Goal: Task Accomplishment & Management: Manage account settings

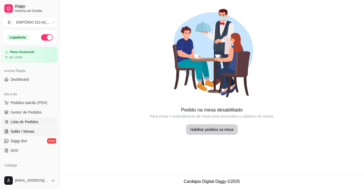
click at [27, 122] on span "Lista de Pedidos" at bounding box center [25, 121] width 28 height 5
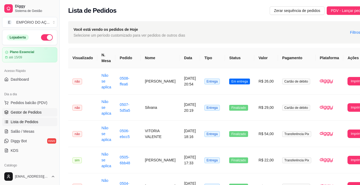
click at [38, 111] on span "Gestor de Pedidos" at bounding box center [26, 112] width 31 height 5
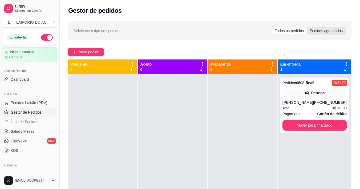
click at [328, 32] on div "Pedidos agendados" at bounding box center [325, 30] width 39 height 7
click at [306, 27] on input "Pedidos agendados" at bounding box center [306, 27] width 0 height 0
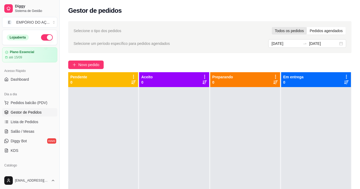
click at [279, 28] on div "Todos os pedidos" at bounding box center [288, 30] width 35 height 7
click at [271, 27] on input "Todos os pedidos" at bounding box center [271, 27] width 0 height 0
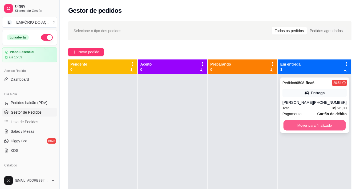
click at [310, 125] on button "Mover para finalizado" at bounding box center [314, 126] width 62 height 10
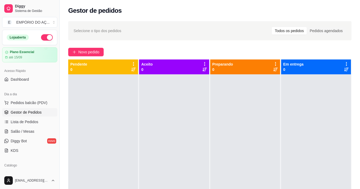
click at [327, 125] on div at bounding box center [316, 169] width 70 height 189
click at [31, 102] on span "Pedidos balcão (PDV)" at bounding box center [29, 102] width 37 height 5
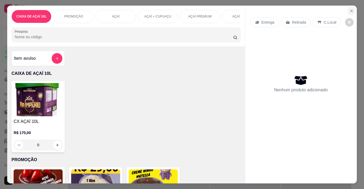
click at [349, 9] on icon "Close" at bounding box center [351, 11] width 4 height 4
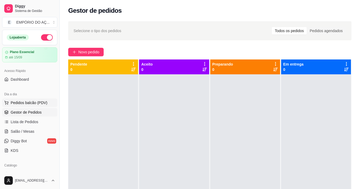
click at [37, 105] on span "Pedidos balcão (PDV)" at bounding box center [29, 102] width 37 height 5
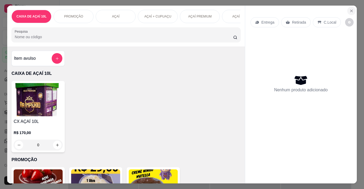
click at [349, 10] on icon "Close" at bounding box center [351, 11] width 4 height 4
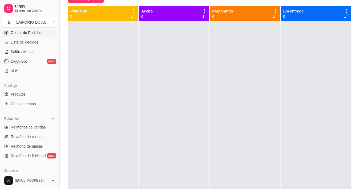
scroll to position [106, 0]
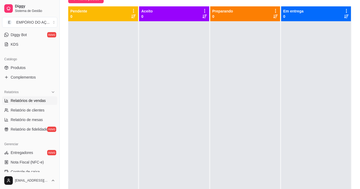
click at [28, 100] on span "Relatórios de vendas" at bounding box center [28, 100] width 35 height 5
select select "ALL"
select select "0"
